Goal: Find specific page/section: Find specific page/section

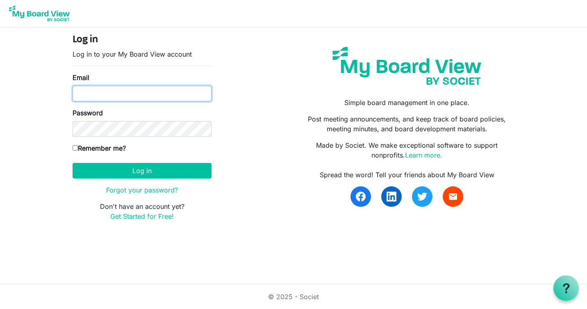
type input "sharonstormswright@gmail.com"
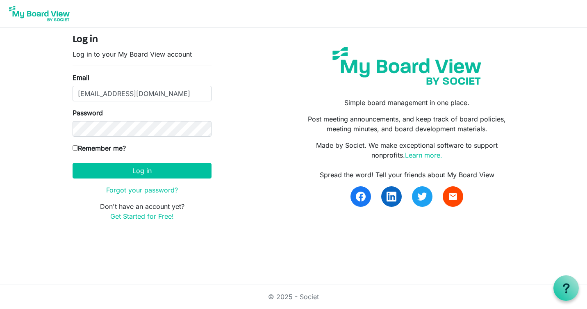
click at [75, 148] on input "Remember me?" at bounding box center [75, 147] width 5 height 5
checkbox input "true"
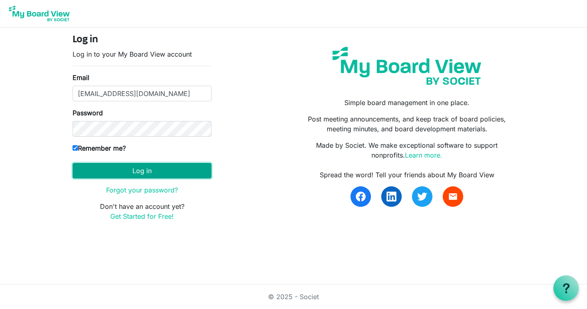
click at [152, 170] on button "Log in" at bounding box center [142, 171] width 139 height 16
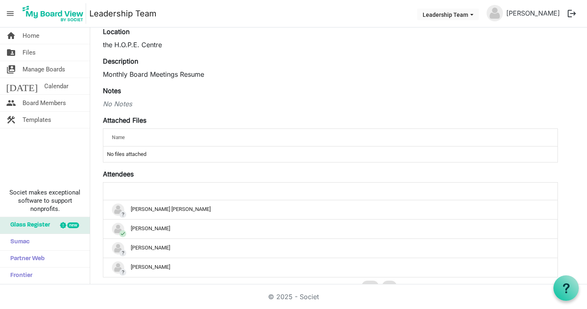
scroll to position [82, 0]
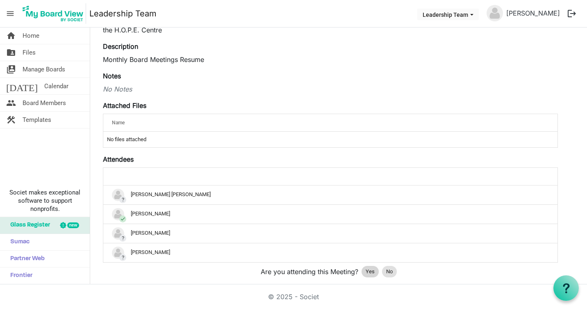
click at [371, 272] on span "Yes" at bounding box center [370, 271] width 9 height 8
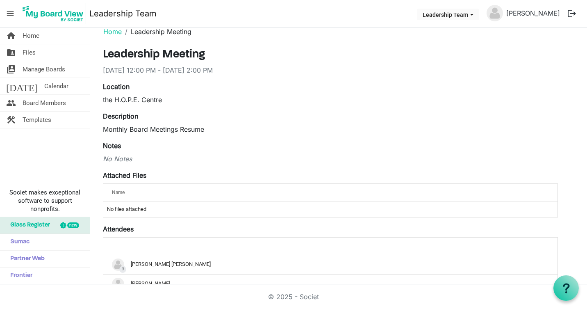
scroll to position [0, 0]
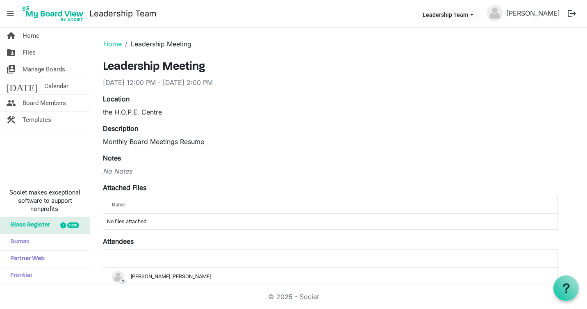
click at [120, 204] on span "Name" at bounding box center [118, 205] width 13 height 6
click at [40, 66] on span "Manage Boards" at bounding box center [44, 69] width 43 height 16
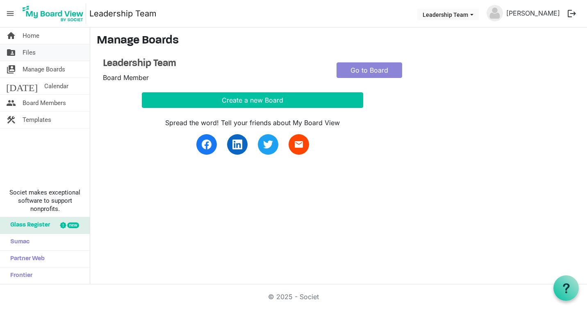
click at [26, 52] on span "Files" at bounding box center [29, 52] width 13 height 16
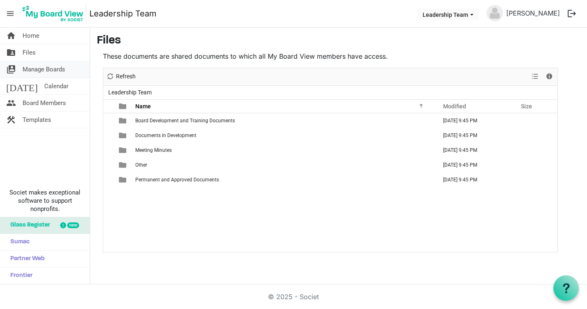
click at [50, 68] on span "Manage Boards" at bounding box center [44, 69] width 43 height 16
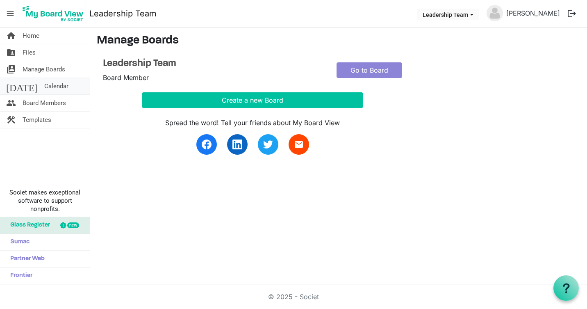
click at [44, 85] on span "Calendar" at bounding box center [56, 86] width 24 height 16
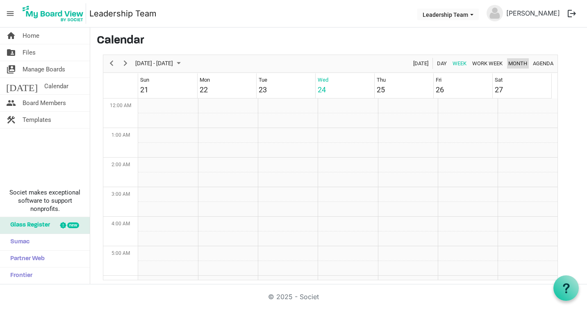
click at [512, 63] on span "Month" at bounding box center [518, 63] width 21 height 10
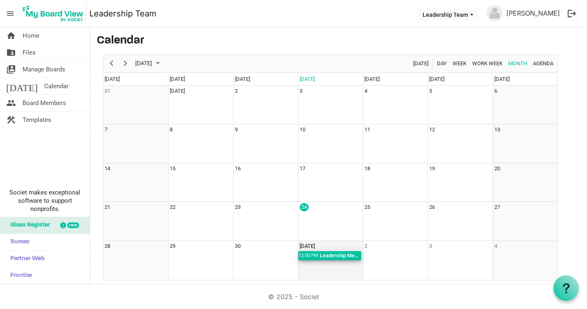
click at [326, 255] on div "Leadership Meeting; the H.O.P.E. Centre" at bounding box center [340, 255] width 42 height 9
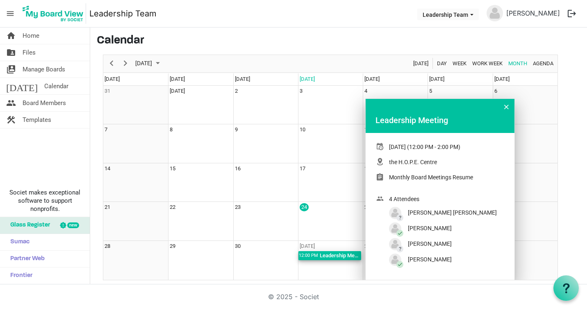
click at [419, 147] on div "October 1, 2025 (12:00 PM - 2:00 PM)" at bounding box center [424, 147] width 71 height 9
click at [381, 146] on div "of September 2025" at bounding box center [382, 147] width 13 height 9
click at [505, 105] on span "of September 2025" at bounding box center [506, 107] width 5 height 11
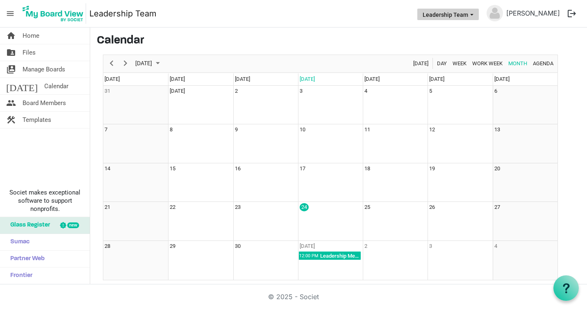
click at [476, 13] on span "Leadership Team dropdownbutton" at bounding box center [471, 14] width 7 height 3
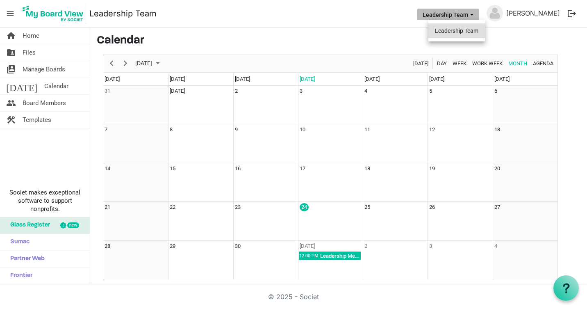
click at [464, 30] on li "Leadership Team" at bounding box center [456, 30] width 57 height 15
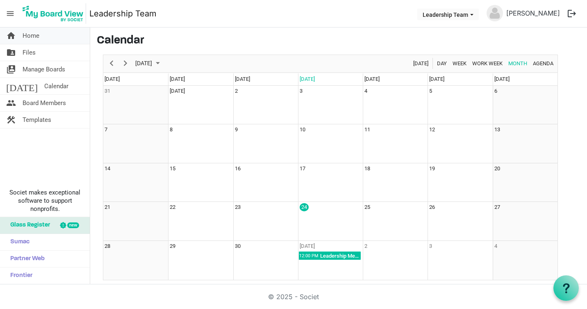
click at [16, 34] on link "home Home" at bounding box center [45, 35] width 90 height 16
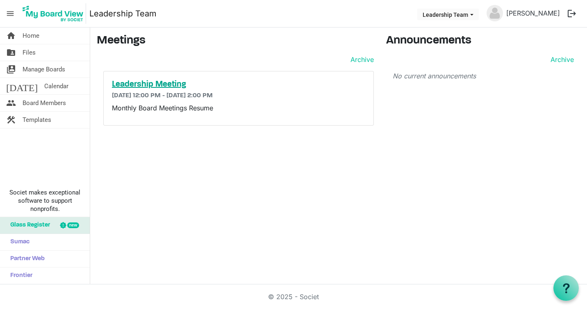
click at [154, 82] on h5 "Leadership Meeting" at bounding box center [238, 85] width 253 height 10
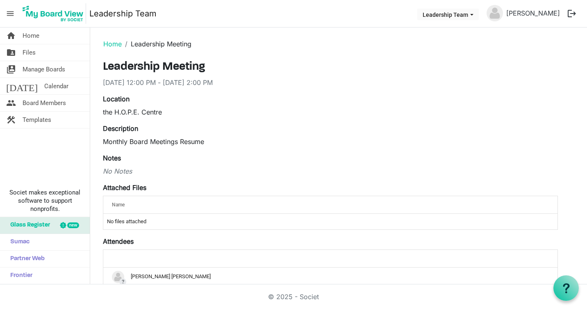
click at [110, 157] on label "Notes" at bounding box center [112, 158] width 18 height 10
click at [128, 203] on div "Name" at bounding box center [305, 204] width 392 height 12
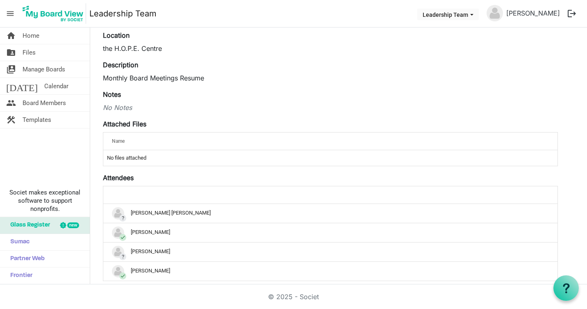
scroll to position [82, 0]
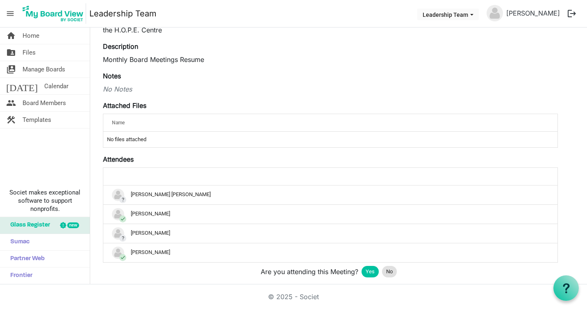
click at [134, 107] on label "Attached Files" at bounding box center [124, 105] width 43 height 10
click at [143, 139] on td "No files attached" at bounding box center [330, 140] width 454 height 16
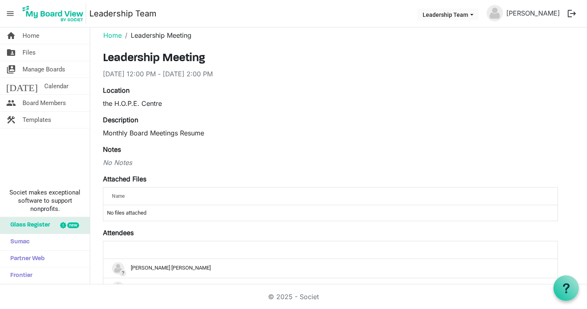
scroll to position [0, 0]
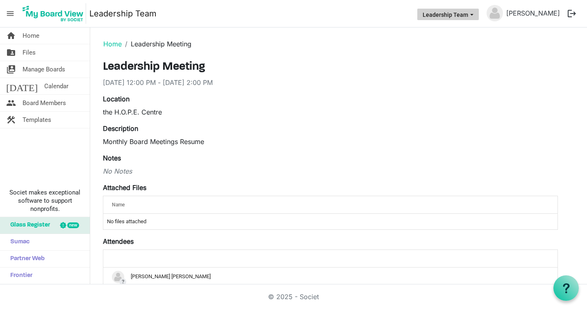
click at [460, 16] on button "Leadership Team" at bounding box center [448, 14] width 62 height 11
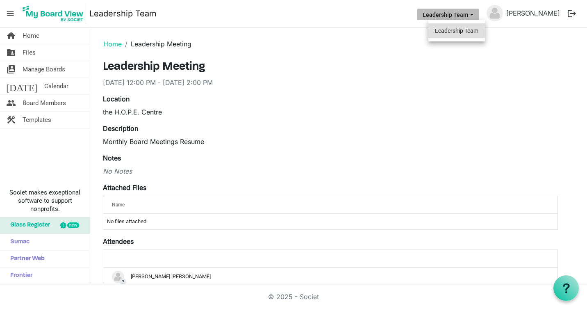
click at [459, 29] on li "Leadership Team" at bounding box center [456, 30] width 57 height 15
click at [459, 29] on main "Home Leadership Meeting Leadership Meeting 10/1/2025 12:00 PM - 10/1/2025 2:00 …" at bounding box center [338, 211] width 497 height 368
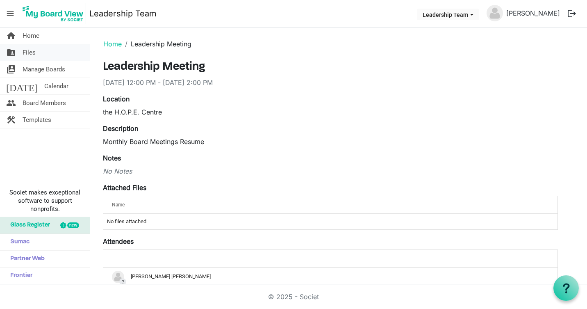
click at [24, 50] on span "Files" at bounding box center [29, 52] width 13 height 16
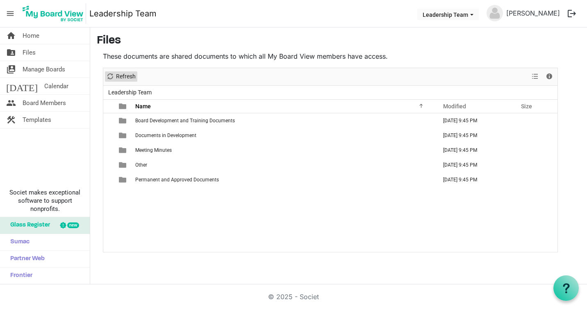
click at [124, 75] on span "Refresh" at bounding box center [125, 76] width 21 height 10
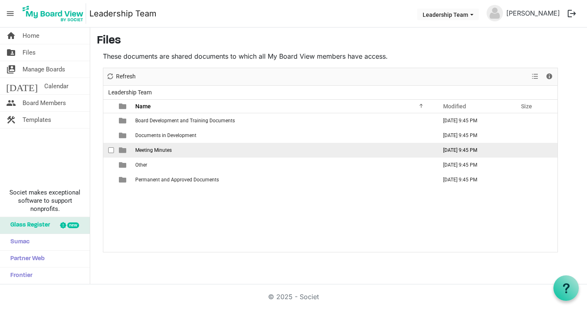
click at [171, 151] on span "Meeting Minutes" at bounding box center [153, 150] width 36 height 6
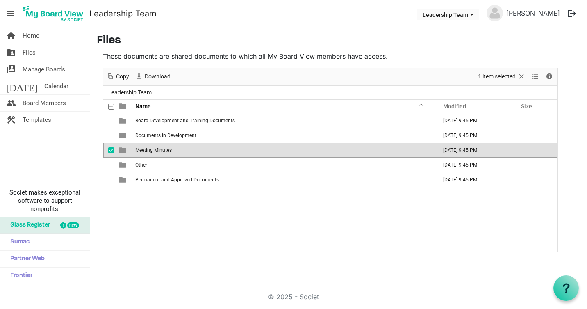
click at [159, 148] on span "Meeting Minutes" at bounding box center [153, 150] width 36 height 6
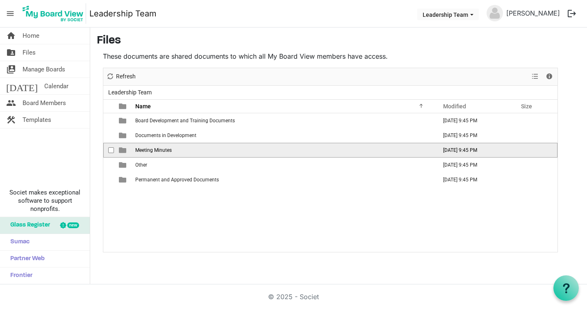
click at [159, 148] on span "Meeting Minutes" at bounding box center [153, 150] width 36 height 6
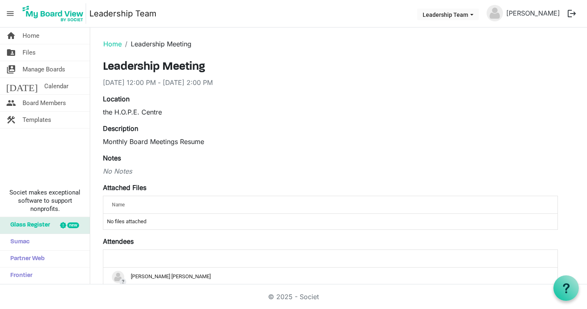
click at [52, 13] on img at bounding box center [53, 13] width 66 height 21
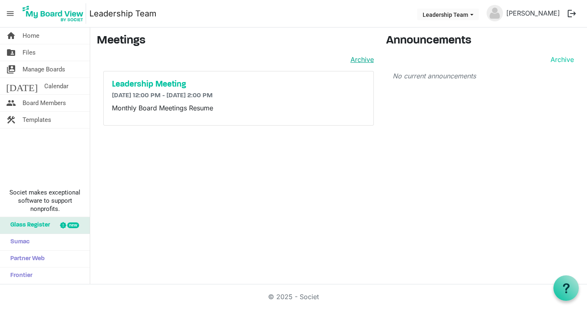
click at [357, 58] on link "Archive" at bounding box center [360, 60] width 27 height 10
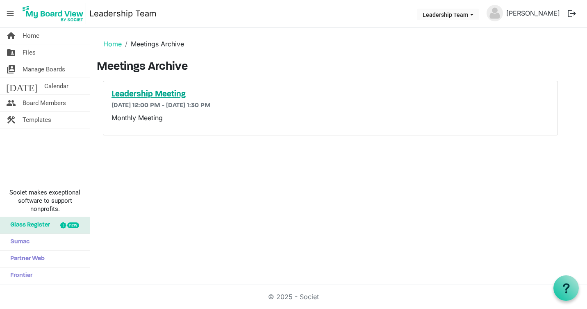
click at [158, 91] on h5 "Leadership Meeting" at bounding box center [331, 94] width 438 height 10
